Goal: Task Accomplishment & Management: Complete application form

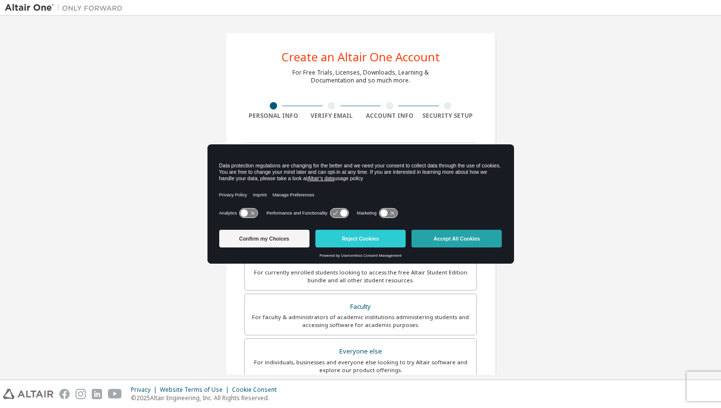
click at [468, 236] on button "Accept All Cookies" at bounding box center [457, 239] width 90 height 18
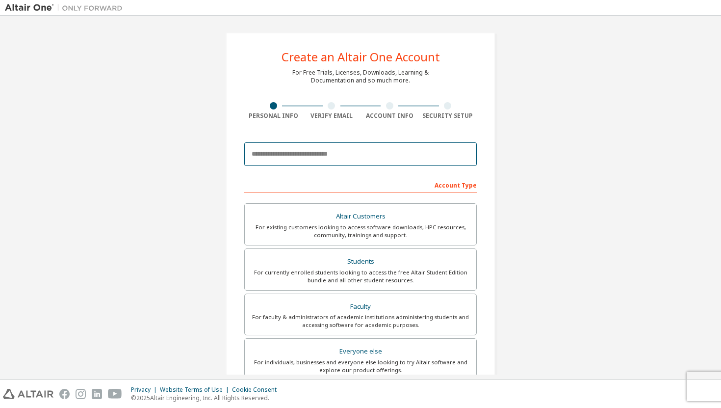
click at [323, 155] on input "email" at bounding box center [360, 154] width 233 height 24
type input "**********"
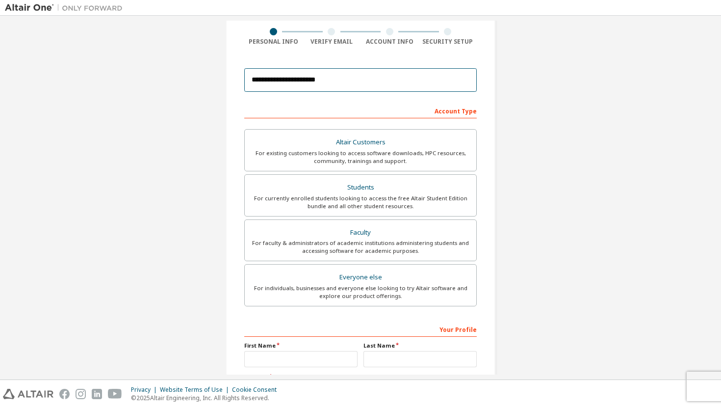
scroll to position [76, 0]
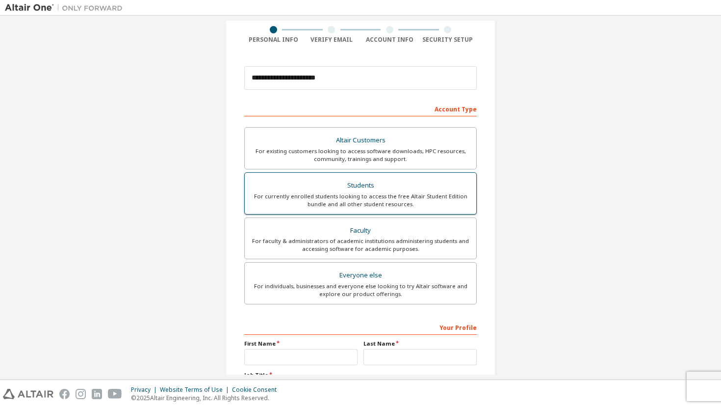
click at [410, 186] on div "Students" at bounding box center [361, 186] width 220 height 14
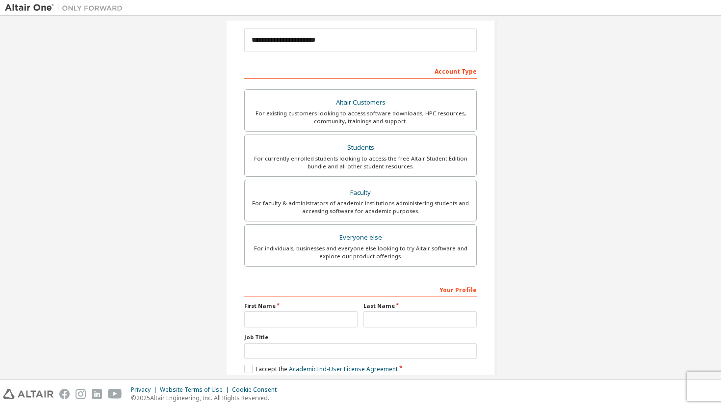
scroll to position [166, 0]
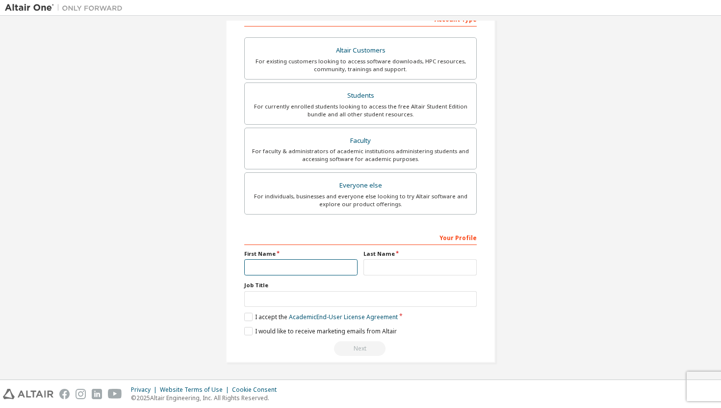
click at [304, 267] on input "text" at bounding box center [300, 267] width 113 height 16
type input "**"
click at [392, 270] on input "text" at bounding box center [420, 267] width 113 height 16
type input "*"
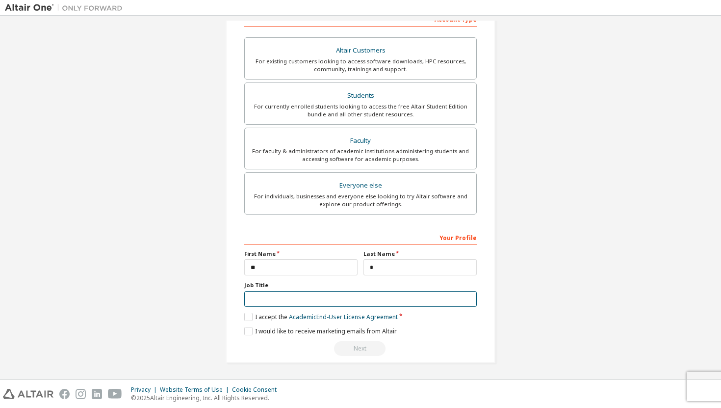
click at [317, 299] on input "text" at bounding box center [360, 299] width 233 height 16
type input "*"
type input "*******"
click at [248, 318] on label "I accept the Academic End-User License Agreement" at bounding box center [321, 317] width 154 height 8
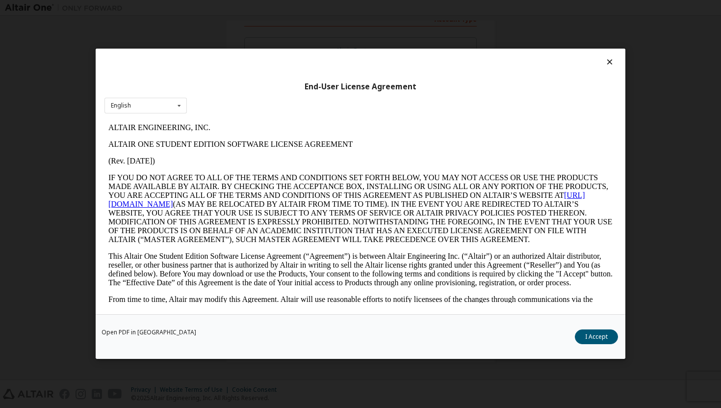
scroll to position [0, 0]
click at [177, 106] on icon at bounding box center [179, 105] width 12 height 15
click at [167, 122] on div "English" at bounding box center [145, 121] width 81 height 16
click at [604, 337] on button "I Accept" at bounding box center [596, 337] width 43 height 15
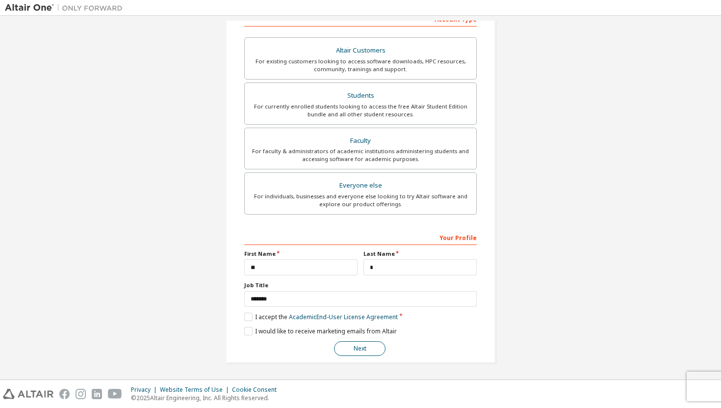
click at [348, 351] on button "Next" at bounding box center [360, 348] width 52 height 15
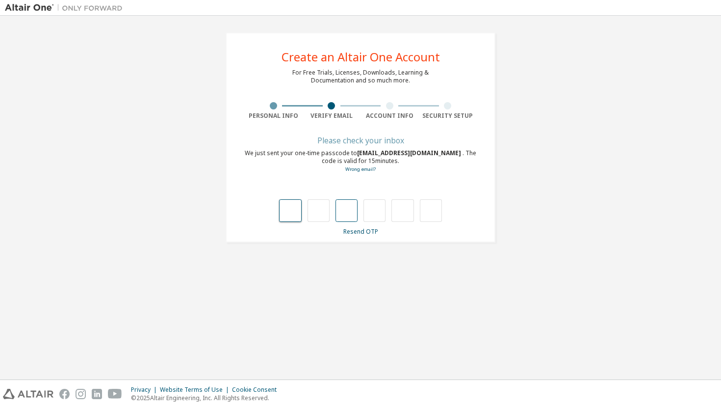
type input "*"
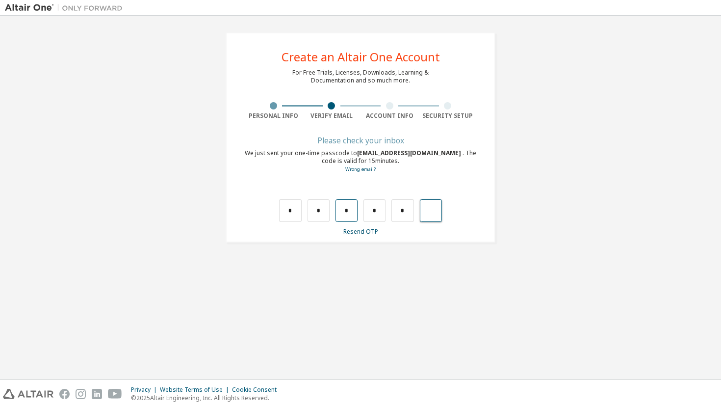
type input "*"
